Goal: Transaction & Acquisition: Purchase product/service

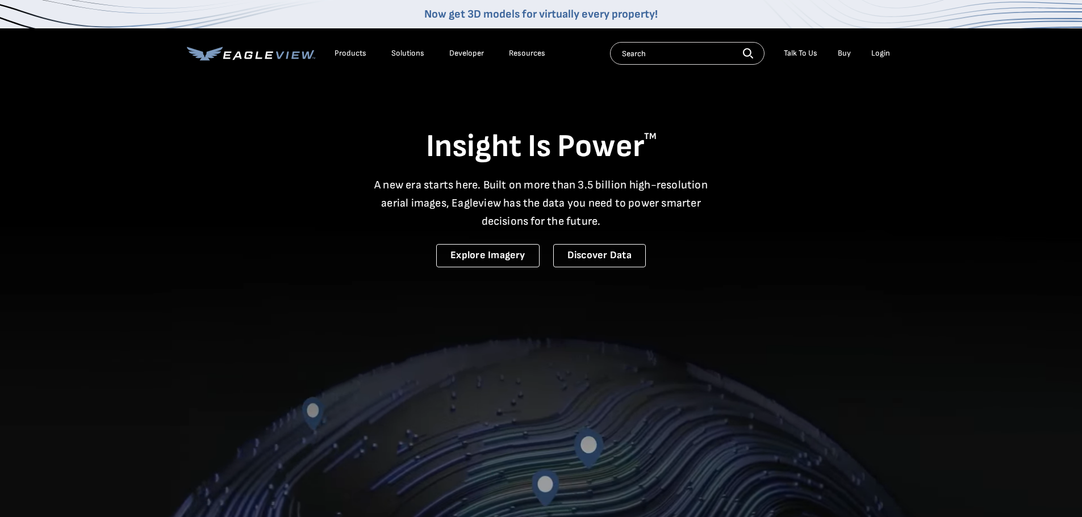
click at [879, 49] on div "Login" at bounding box center [880, 53] width 19 height 10
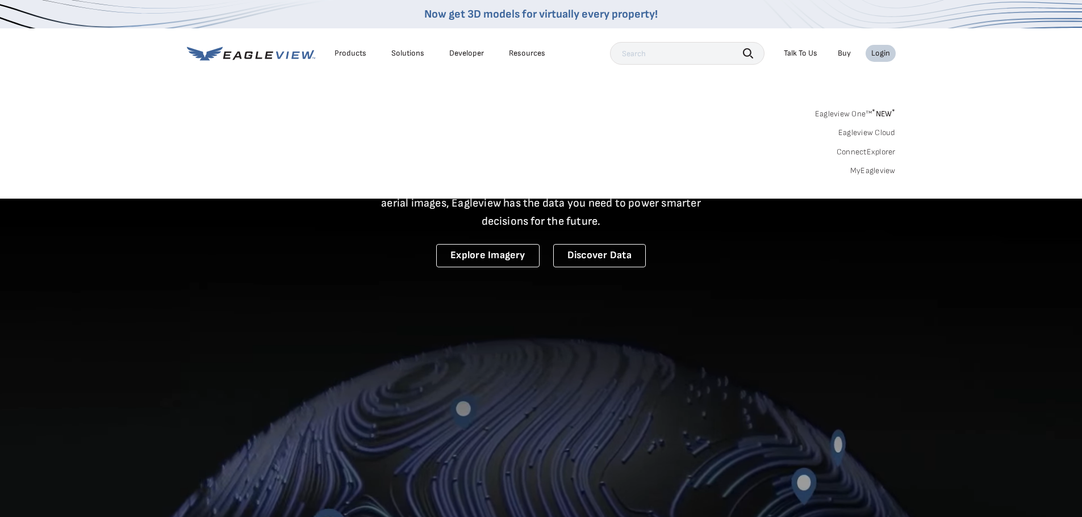
click at [873, 176] on link "MyEagleview" at bounding box center [872, 171] width 45 height 10
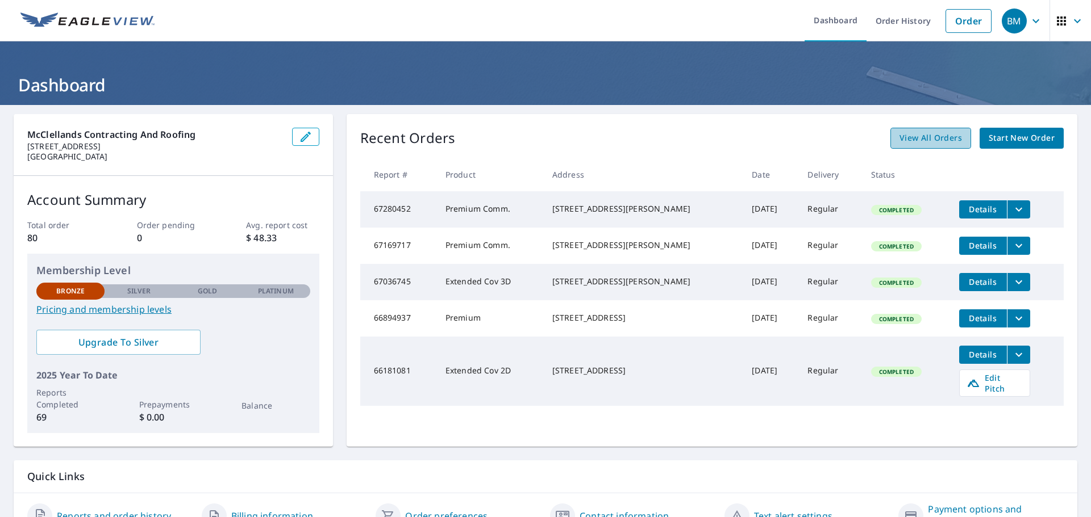
click at [921, 140] on span "View All Orders" at bounding box center [930, 138] width 62 height 14
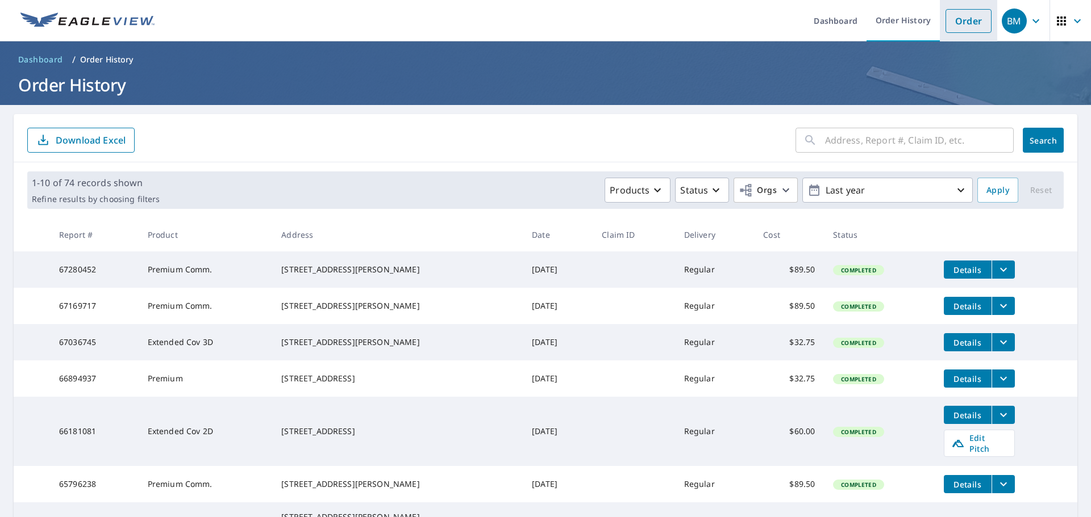
click at [973, 20] on link "Order" at bounding box center [968, 21] width 46 height 24
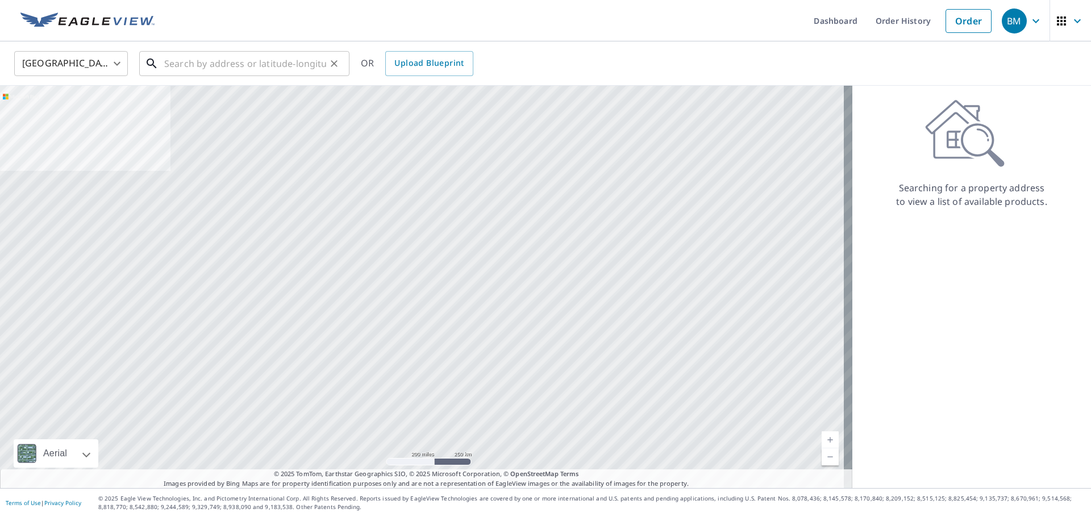
click at [208, 61] on input "text" at bounding box center [245, 64] width 162 height 32
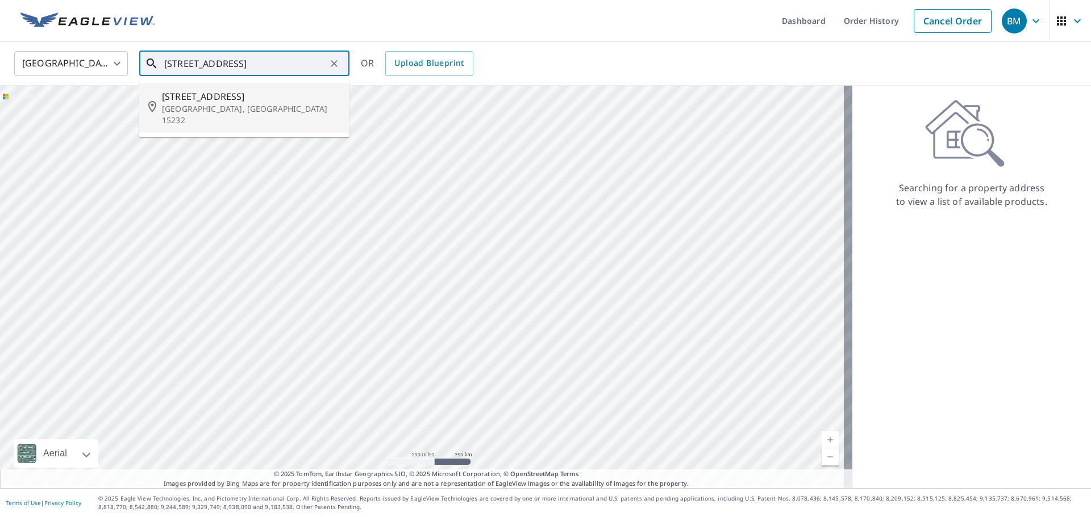
click at [195, 100] on span "102 N Woodland Rd" at bounding box center [251, 97] width 178 height 14
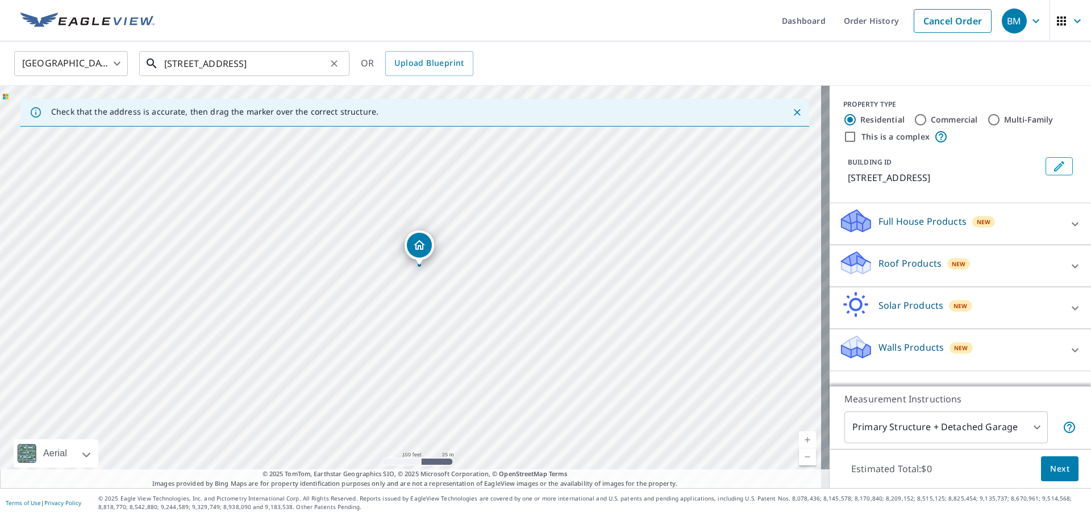
click at [322, 61] on input "102 N Woodland Rd Pittsburgh, PA 15232" at bounding box center [245, 64] width 162 height 32
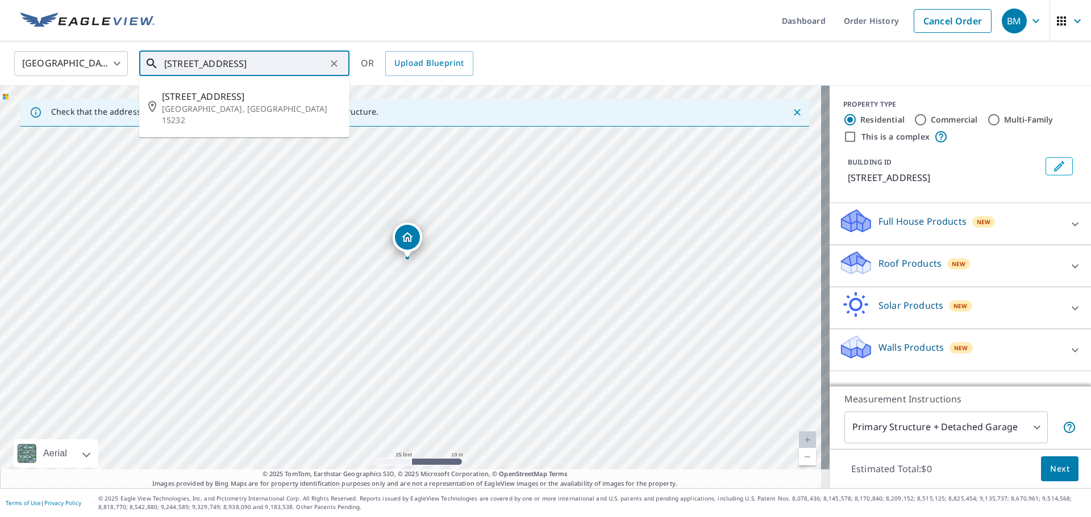
click at [411, 306] on div "102 N Woodland Rd Pittsburgh, PA 15232" at bounding box center [414, 287] width 829 height 403
click at [482, 394] on div "102 N Woodland Rd Pittsburgh, PA 15232" at bounding box center [414, 287] width 829 height 403
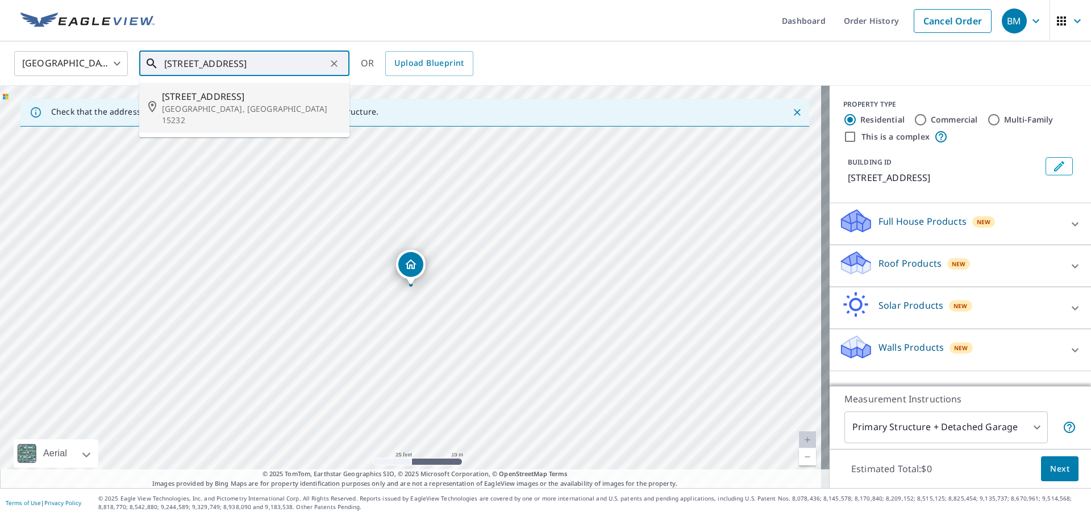
click at [236, 92] on span "102 N Woodland Rd" at bounding box center [251, 97] width 178 height 14
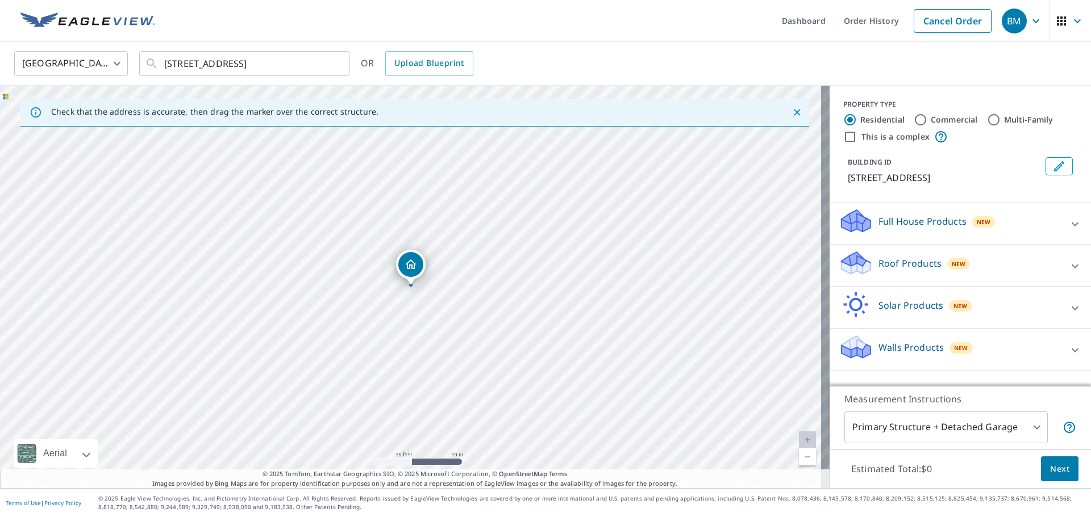
click at [421, 196] on div "102 N Woodland Rd Pittsburgh, PA 15232" at bounding box center [414, 287] width 829 height 403
drag, startPoint x: 447, startPoint y: 235, endPoint x: 461, endPoint y: 284, distance: 50.7
click at [461, 280] on div "102 N Woodland Rd Pittsburgh, PA 15232" at bounding box center [414, 287] width 829 height 403
drag, startPoint x: 429, startPoint y: 278, endPoint x: 420, endPoint y: 348, distance: 71.1
click at [420, 348] on div "102 N Woodland Rd Pittsburgh, PA 15232" at bounding box center [414, 287] width 829 height 403
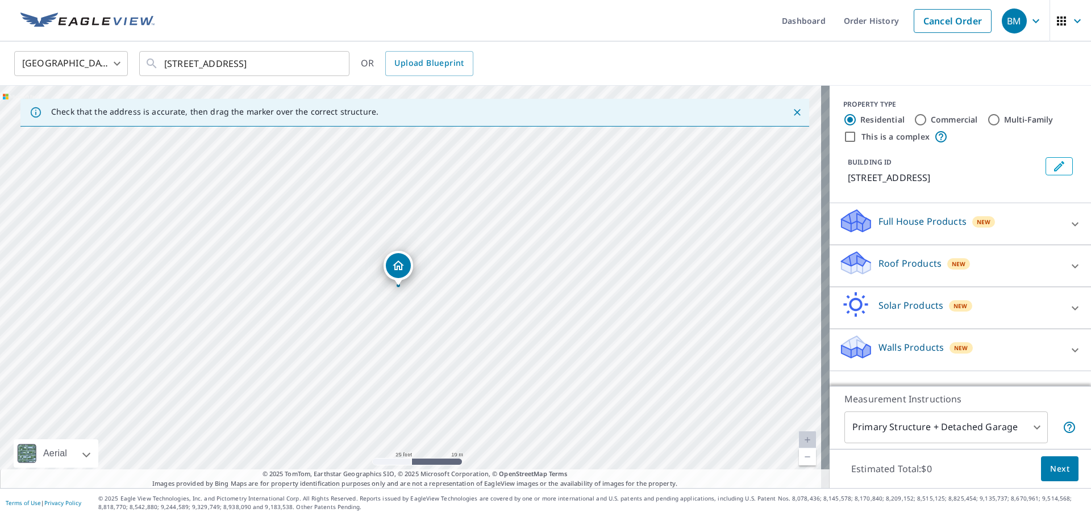
click at [503, 369] on div "102 N Woodland Rd Pittsburgh, PA 15232" at bounding box center [414, 287] width 829 height 403
click at [267, 65] on input "102 N Woodland Rd Pittsburgh, PA 15232" at bounding box center [245, 64] width 162 height 32
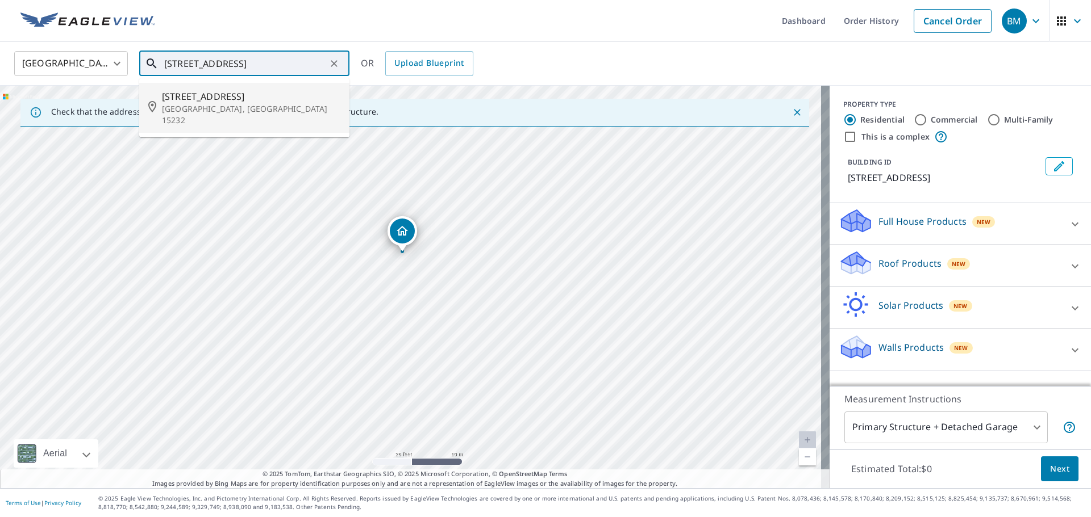
drag, startPoint x: 190, startPoint y: 63, endPoint x: 307, endPoint y: 59, distance: 117.1
click at [191, 63] on input "102 N Woodland Rd Pittsburgh, PA 15232" at bounding box center [245, 64] width 162 height 32
type input "102 N Woodland Rd Pittsburgh, PA 15232"
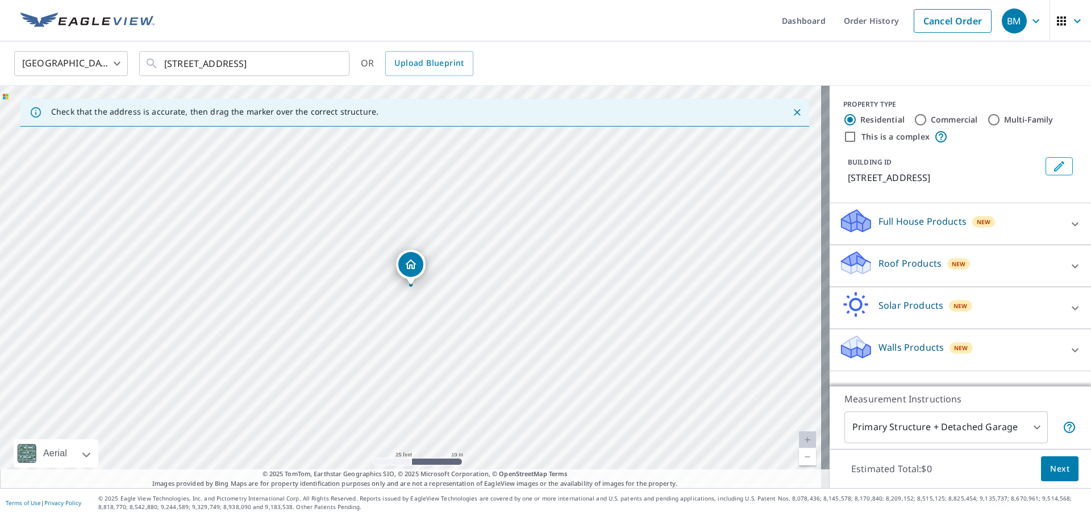
click at [791, 111] on icon "Close" at bounding box center [796, 112] width 11 height 11
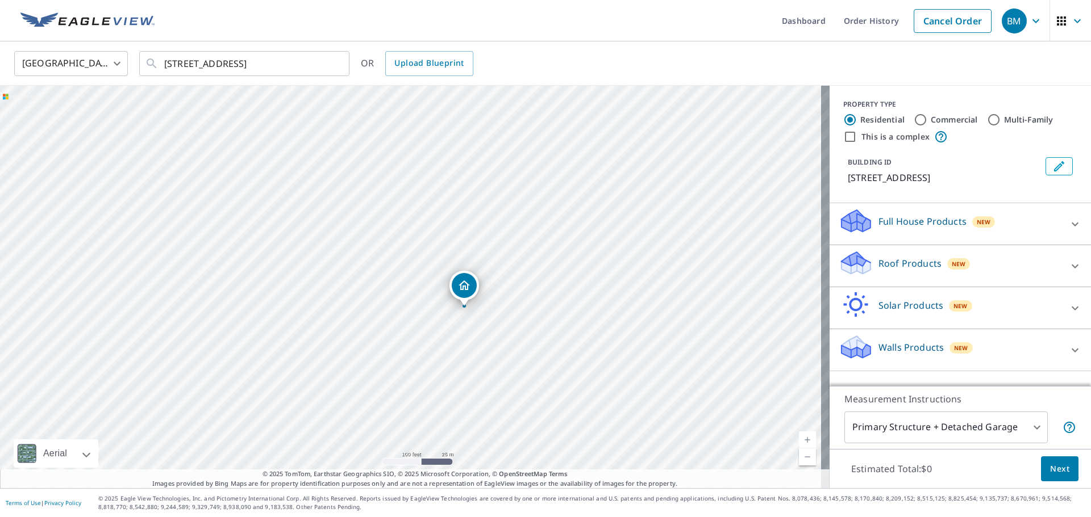
click at [491, 330] on div "102 N Woodland Rd Pittsburgh, PA 15232" at bounding box center [414, 287] width 829 height 403
drag, startPoint x: 474, startPoint y: 233, endPoint x: 482, endPoint y: 332, distance: 98.5
click at [482, 332] on div "102 N Woodland Rd Pittsburgh, PA 15232" at bounding box center [414, 287] width 829 height 403
click at [918, 254] on div "Roof Products New" at bounding box center [949, 266] width 223 height 32
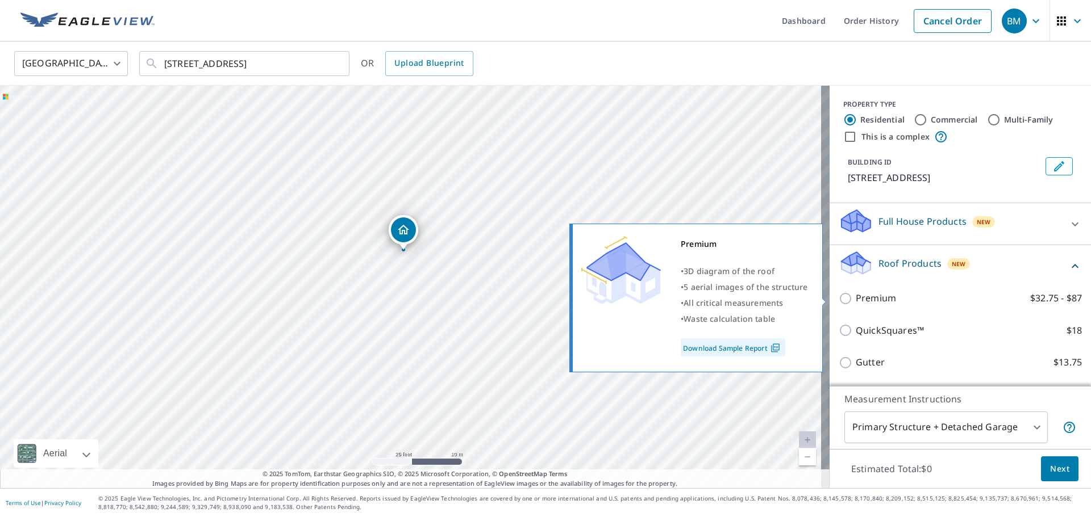
click at [838, 299] on input "Premium $32.75 - $87" at bounding box center [846, 299] width 17 height 14
checkbox input "true"
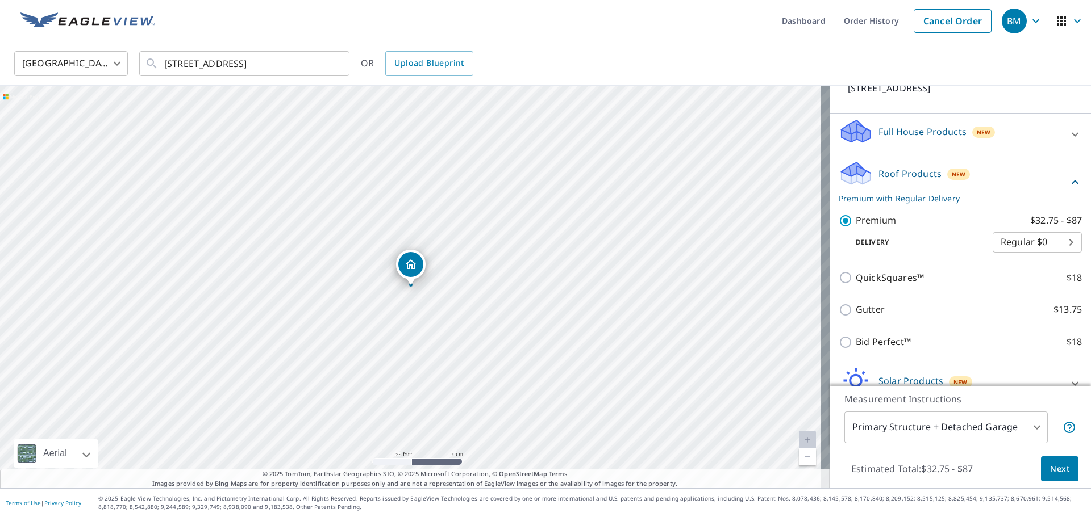
scroll to position [151, 0]
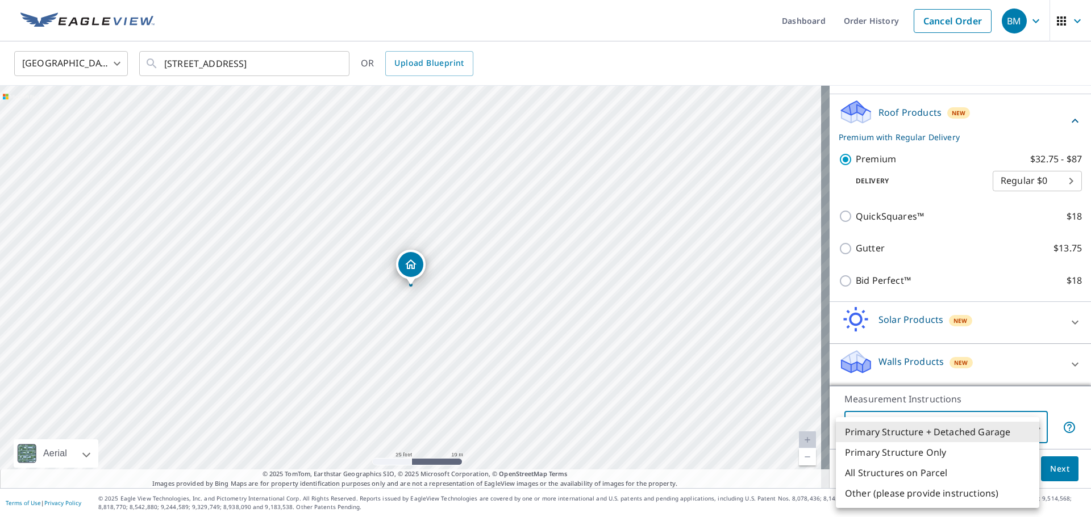
click at [963, 427] on body "BM BM Dashboard Order History Cancel Order BM United States US ​ 102 N Woodland…" at bounding box center [545, 258] width 1091 height 517
click at [936, 432] on li "Primary Structure + Detached Garage" at bounding box center [937, 432] width 203 height 20
click at [993, 429] on body "BM BM Dashboard Order History Cancel Order BM United States US ​ 102 N Woodland…" at bounding box center [545, 258] width 1091 height 517
click at [926, 456] on li "Primary Structure Only" at bounding box center [937, 452] width 203 height 20
type input "2"
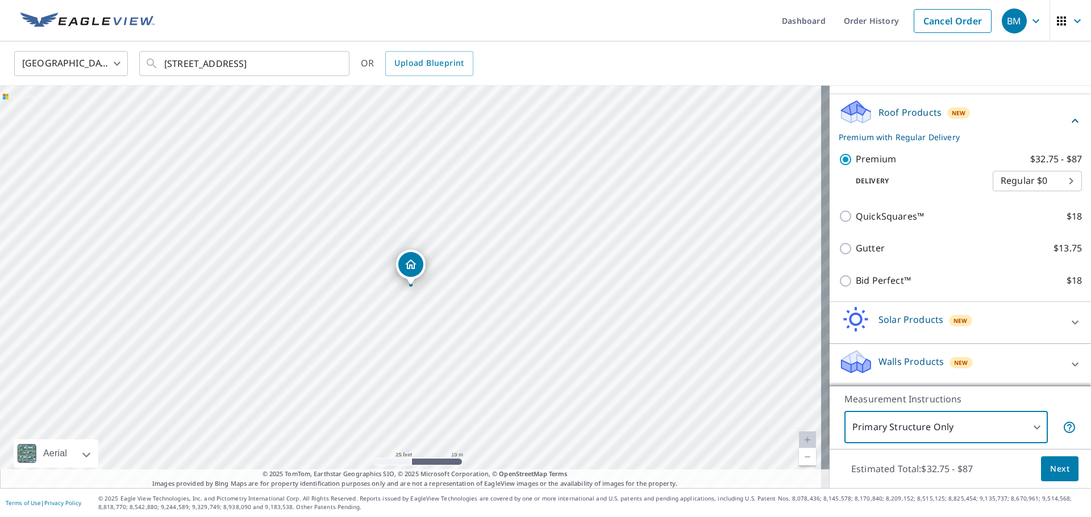
click at [1051, 467] on span "Next" at bounding box center [1059, 469] width 19 height 14
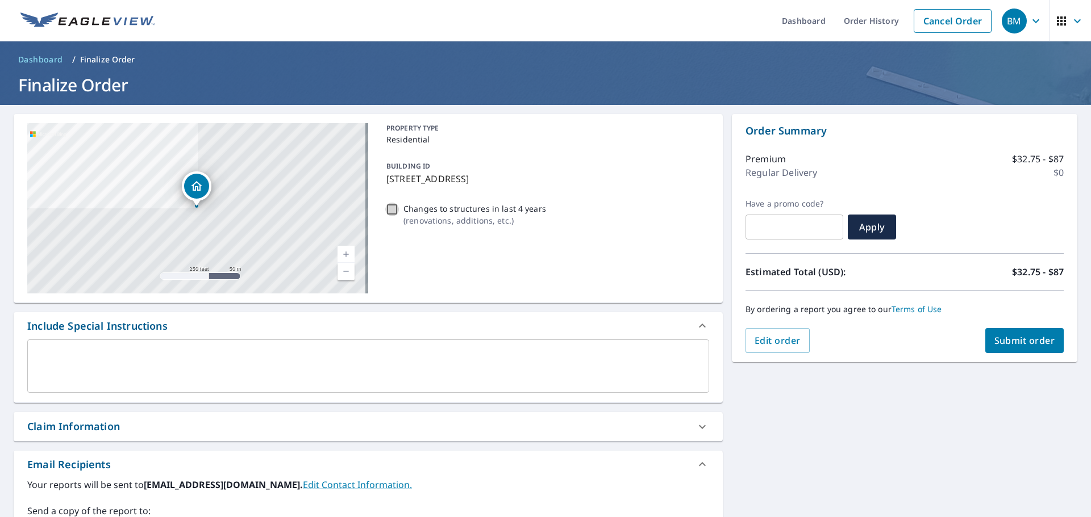
click at [394, 213] on input "Changes to structures in last 4 years ( renovations, additions, etc. )" at bounding box center [392, 210] width 14 height 14
checkbox input "true"
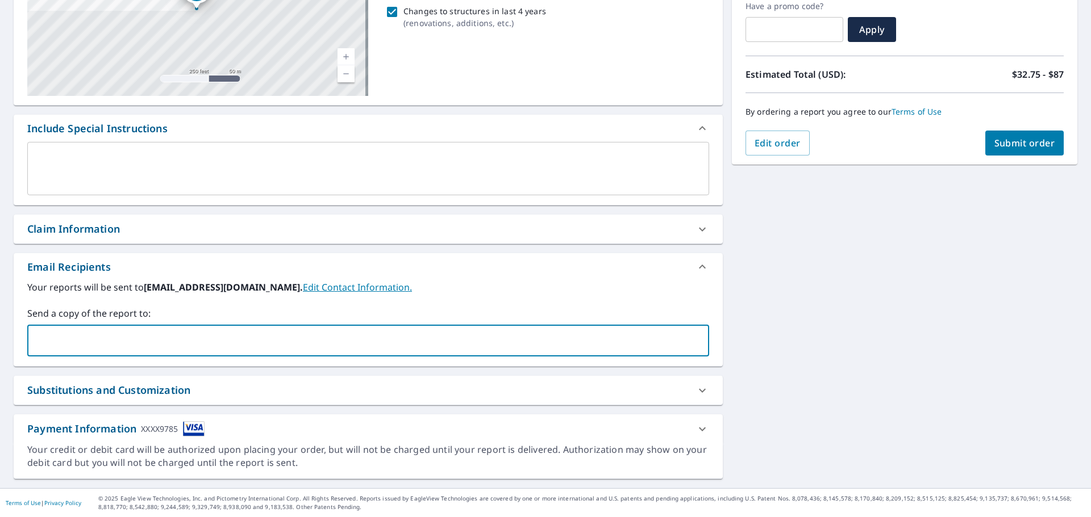
click at [148, 335] on input "text" at bounding box center [359, 341] width 654 height 22
type input "rick@mcclellandsroofing.com"
click at [1028, 151] on button "Submit order" at bounding box center [1024, 143] width 79 height 25
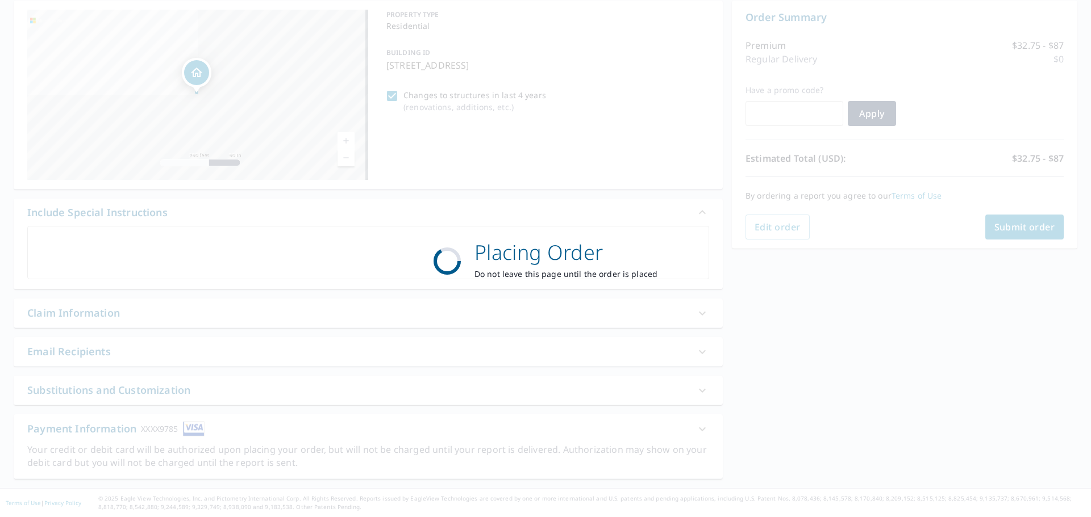
scroll to position [114, 0]
